Goal: Task Accomplishment & Management: Manage account settings

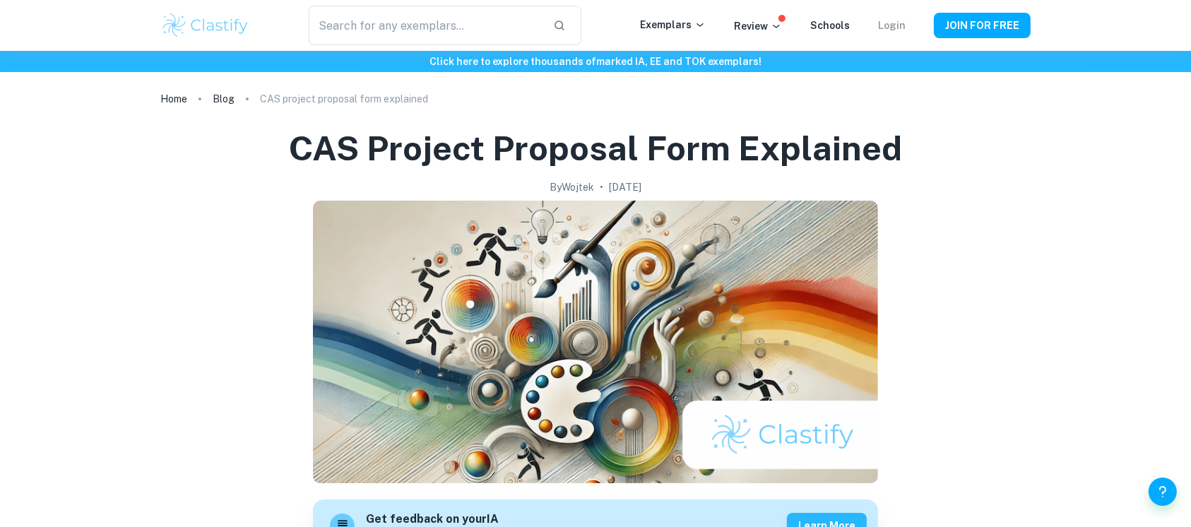
click at [893, 25] on link "Login" at bounding box center [892, 25] width 28 height 11
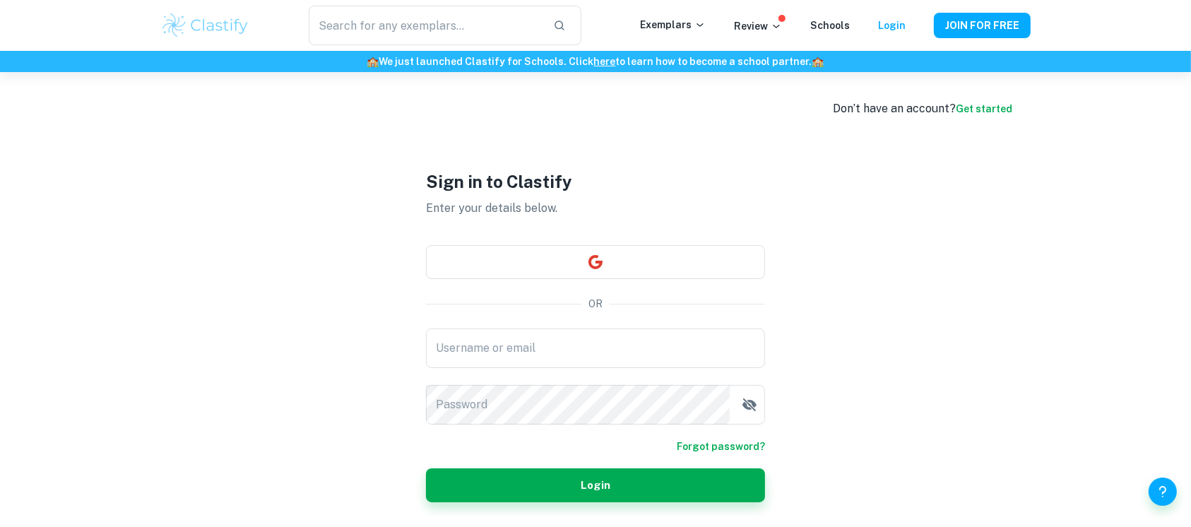
type input "[PERSON_NAME][EMAIL_ADDRESS][PERSON_NAME][DOMAIN_NAME]"
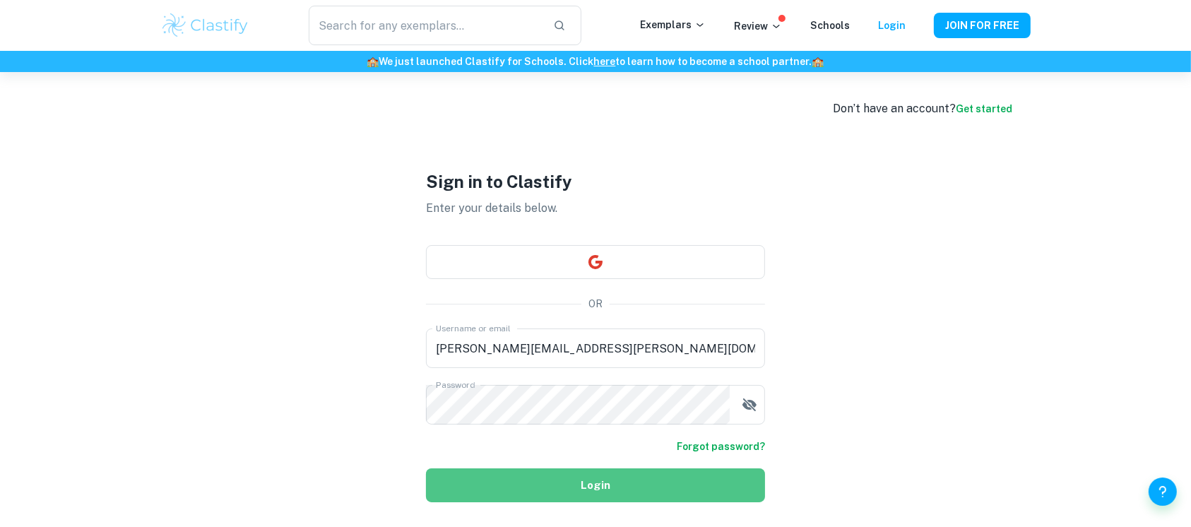
click at [586, 485] on button "Login" at bounding box center [595, 485] width 339 height 34
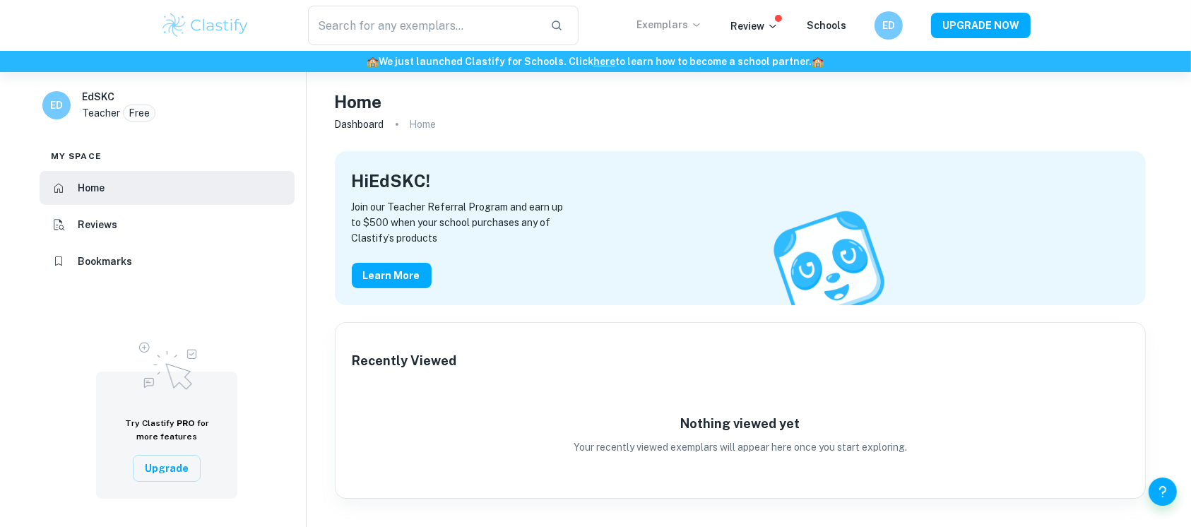
click at [665, 23] on p "Exemplars" at bounding box center [669, 25] width 66 height 16
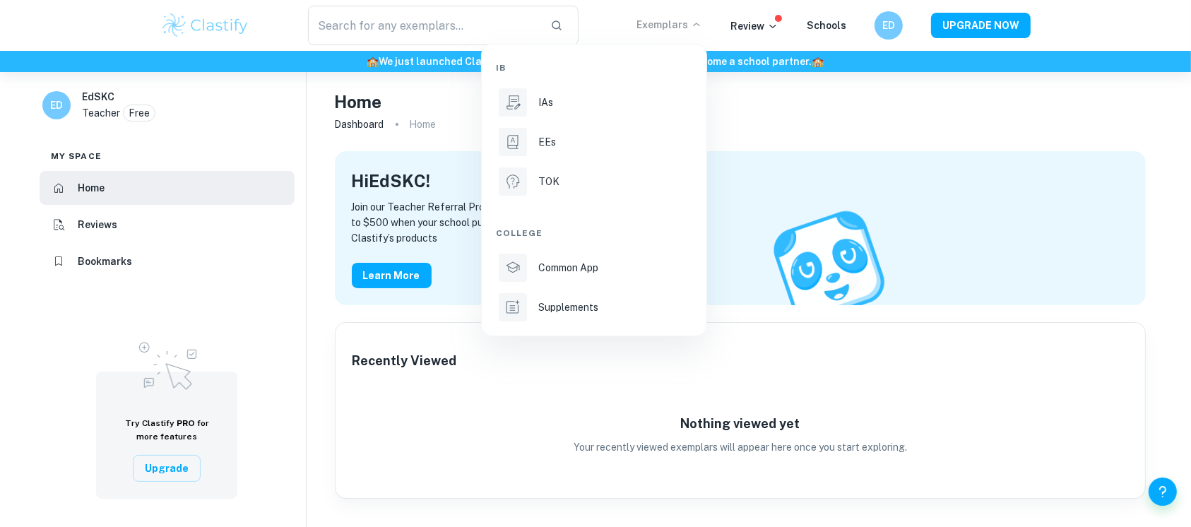
click at [1113, 131] on div at bounding box center [595, 263] width 1191 height 527
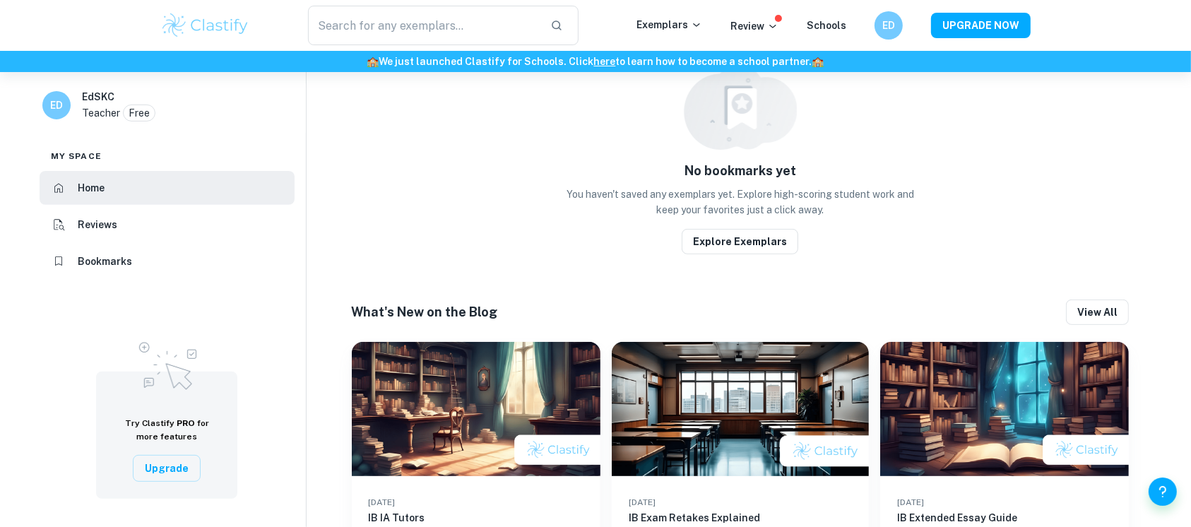
scroll to position [28, 0]
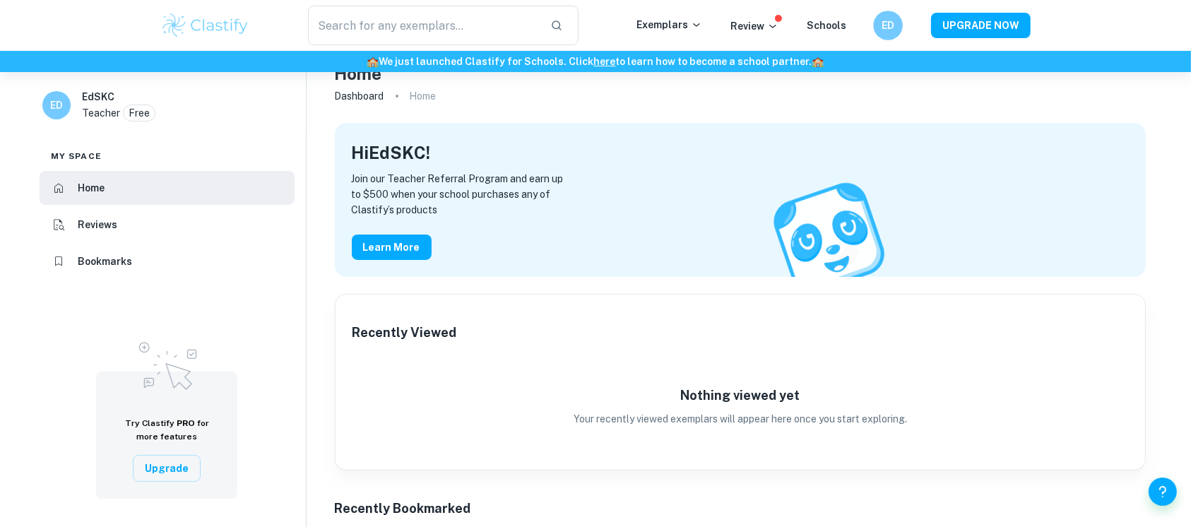
click at [879, 18] on div "ED" at bounding box center [888, 26] width 30 height 30
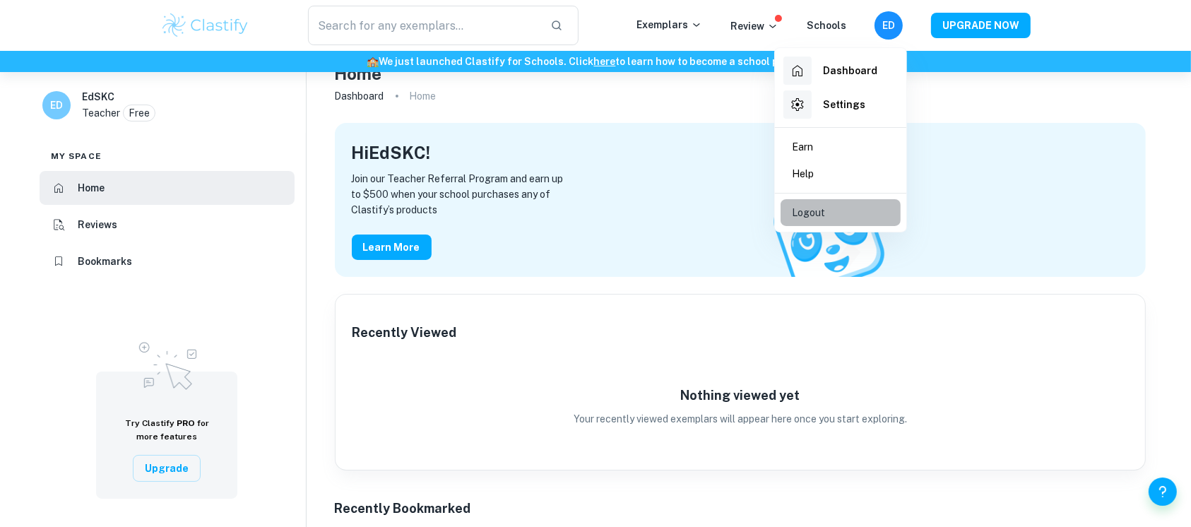
click at [810, 210] on p "Logout" at bounding box center [808, 213] width 33 height 16
